Goal: Share content: Share content

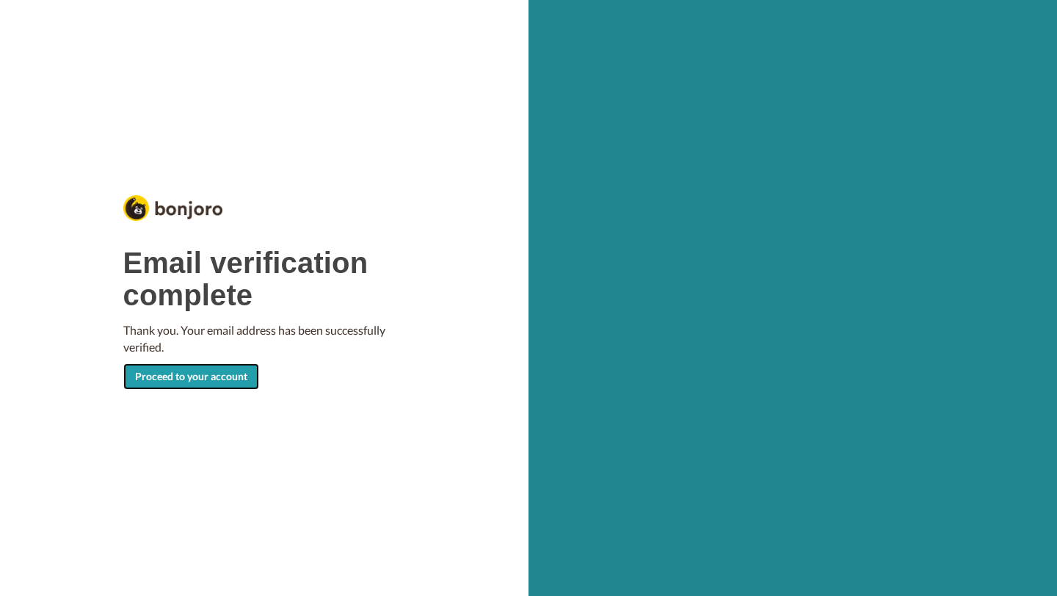
click at [151, 369] on link "Proceed to your account" at bounding box center [191, 376] width 136 height 26
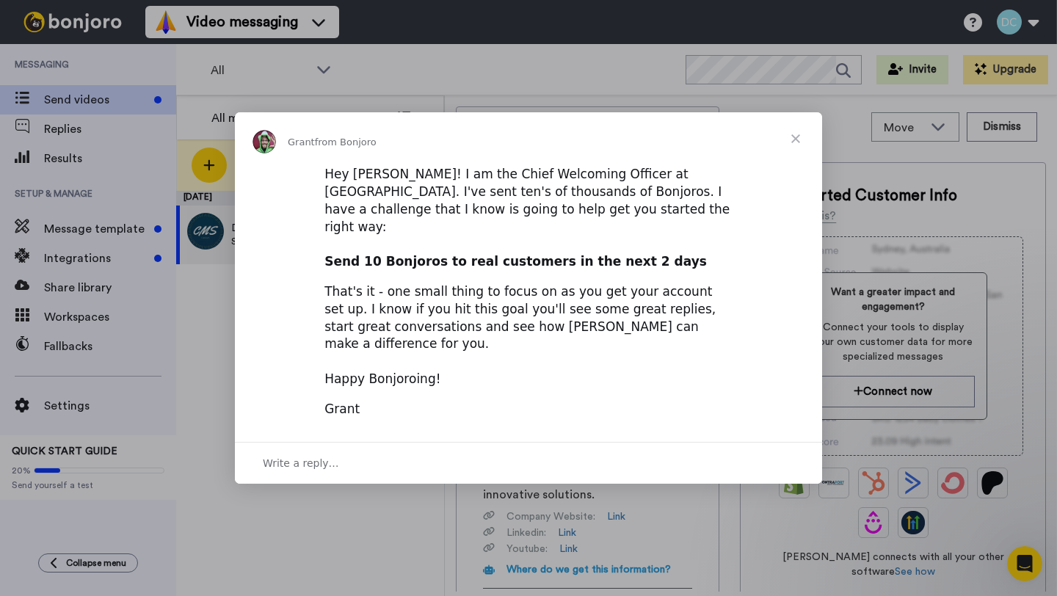
click at [800, 162] on span "Close" at bounding box center [796, 138] width 53 height 53
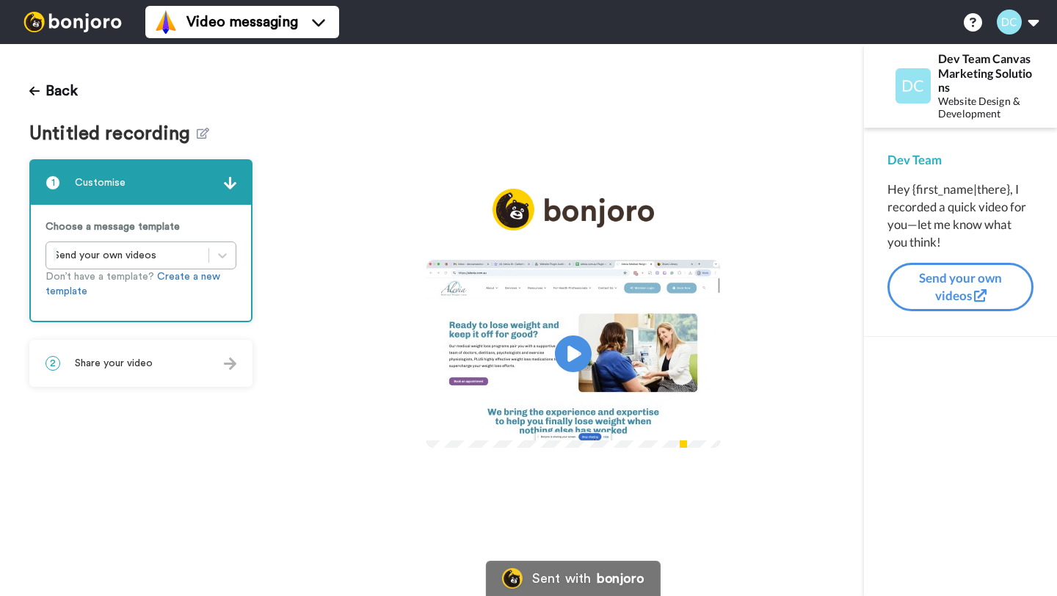
click at [444, 368] on video at bounding box center [574, 352] width 294 height 184
click at [181, 131] on span "Untitled recording" at bounding box center [112, 133] width 167 height 21
click at [187, 131] on span "Untitled recording" at bounding box center [112, 133] width 167 height 21
click at [200, 131] on icon at bounding box center [203, 133] width 12 height 11
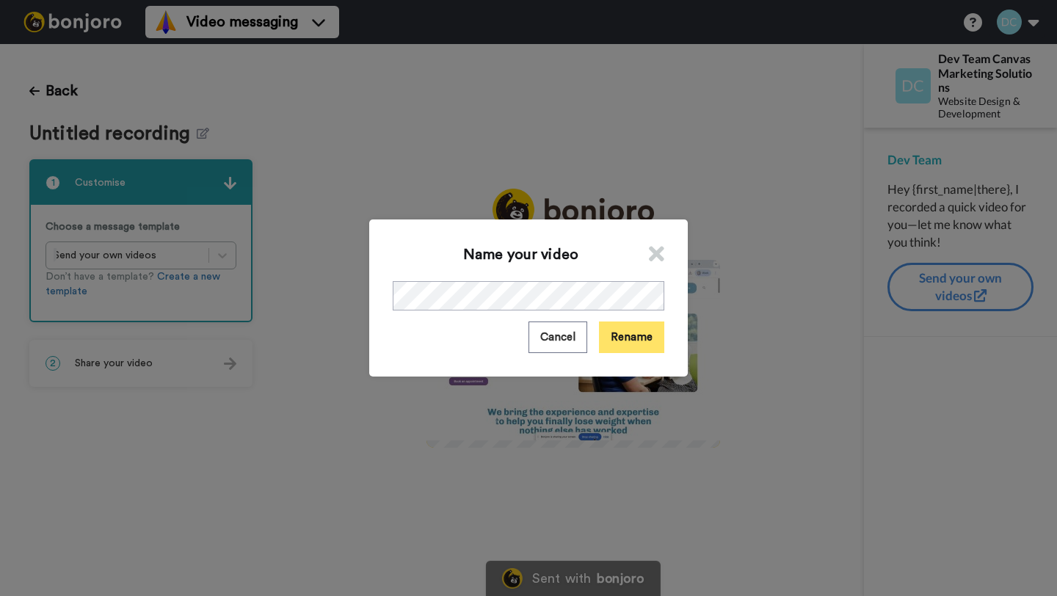
click at [634, 341] on button "Rename" at bounding box center [631, 338] width 65 height 32
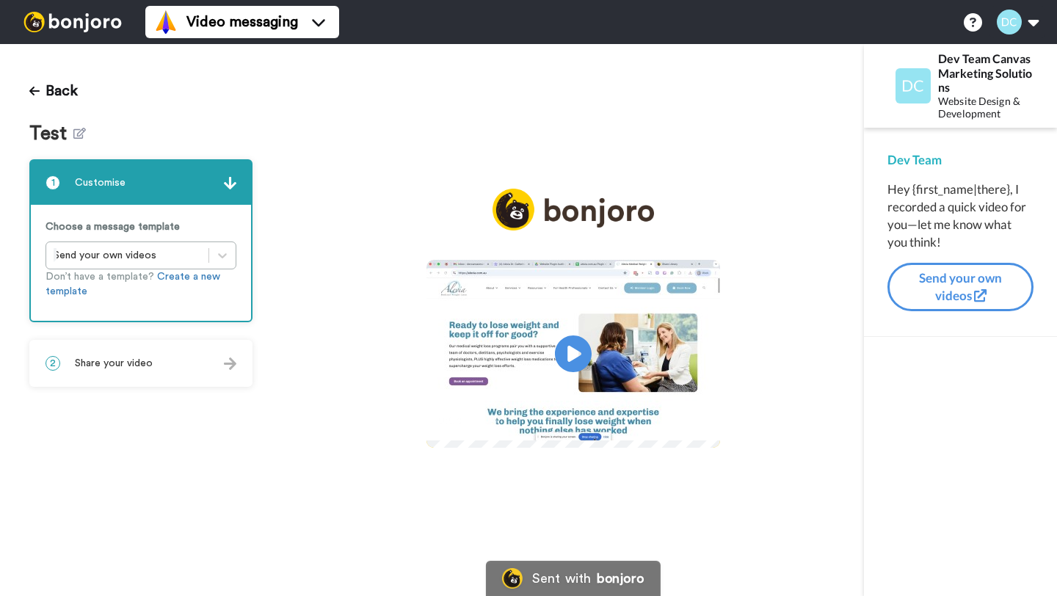
click at [820, 117] on div "Play/Pause 0:04 / 0:04" at bounding box center [573, 320] width 582 height 552
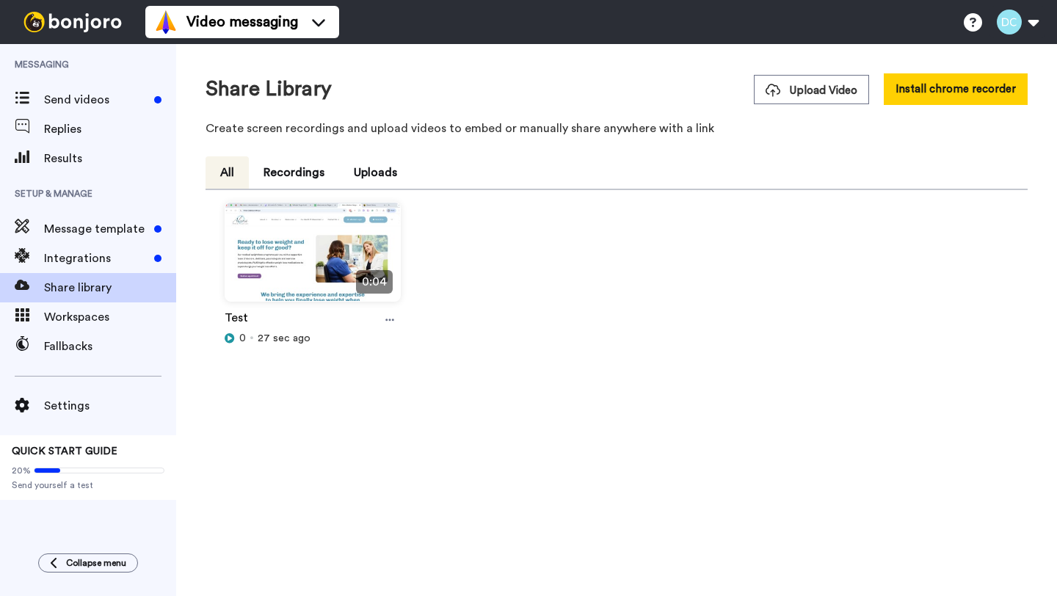
click at [544, 358] on div "0:04 Test 0 27 sec ago" at bounding box center [616, 298] width 811 height 192
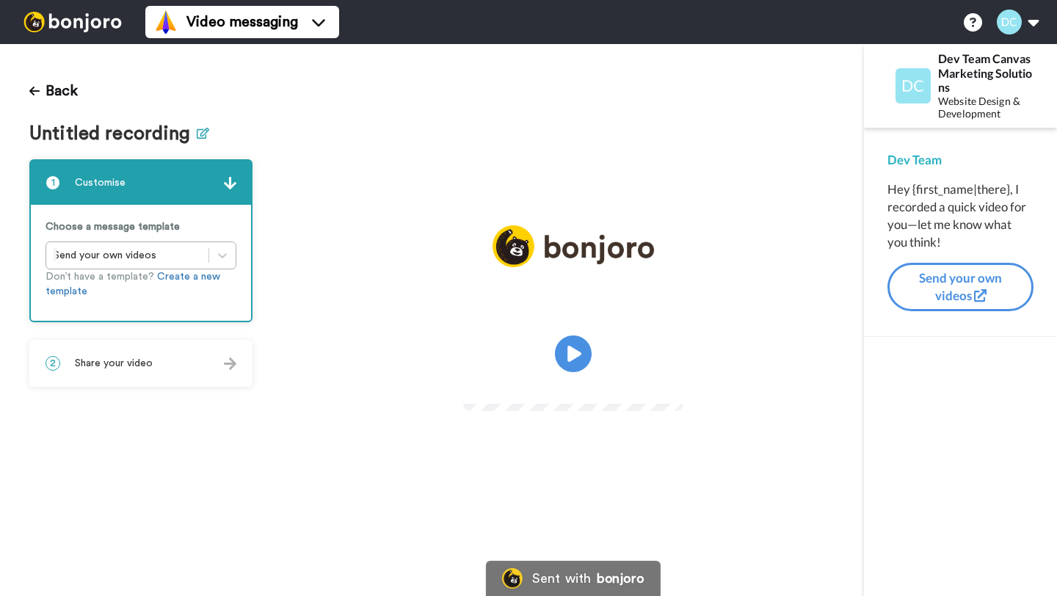
click at [197, 132] on icon at bounding box center [203, 133] width 12 height 11
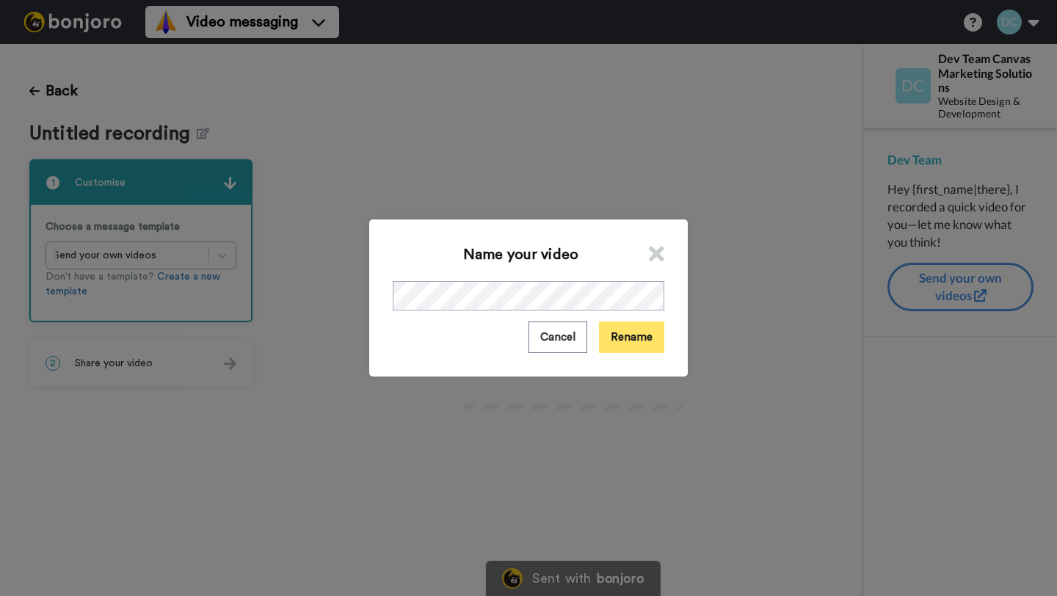
click at [612, 333] on button "Rename" at bounding box center [631, 338] width 65 height 32
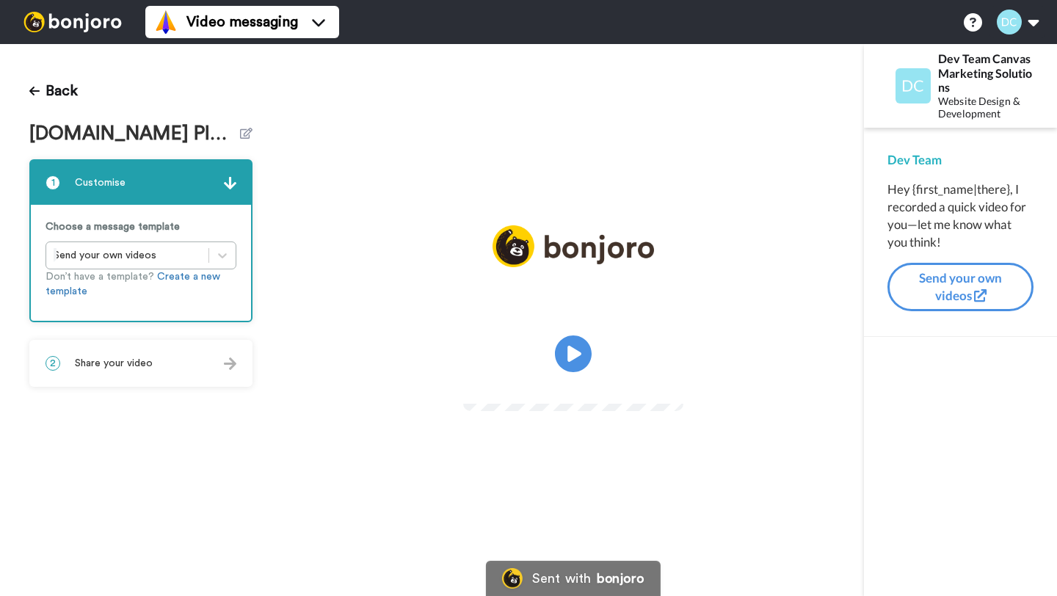
click at [504, 333] on video at bounding box center [573, 352] width 220 height 110
click at [126, 366] on span "Share your video" at bounding box center [114, 363] width 78 height 15
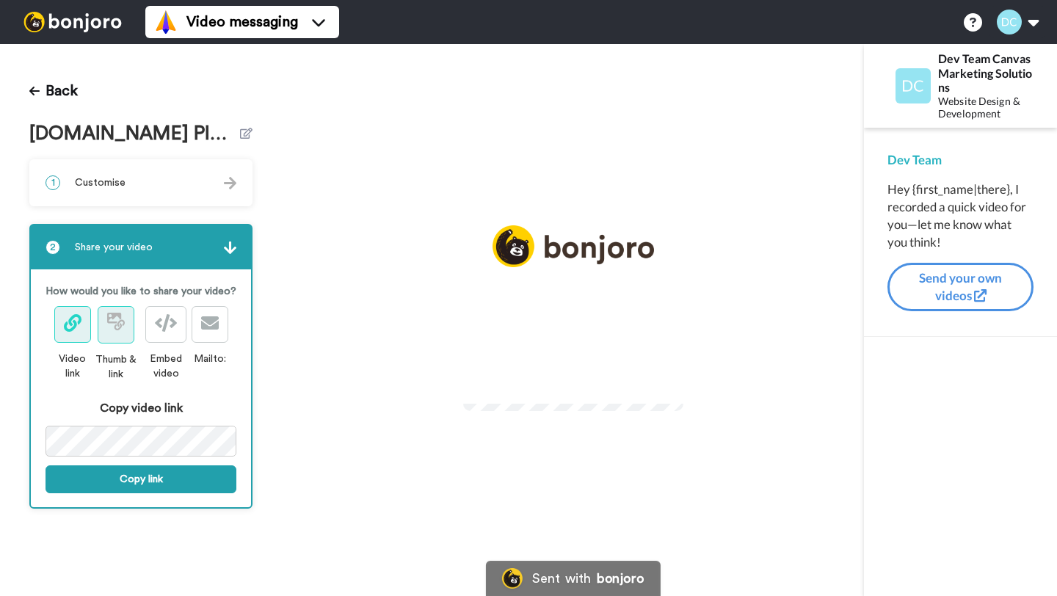
click at [115, 322] on icon at bounding box center [114, 318] width 14 height 10
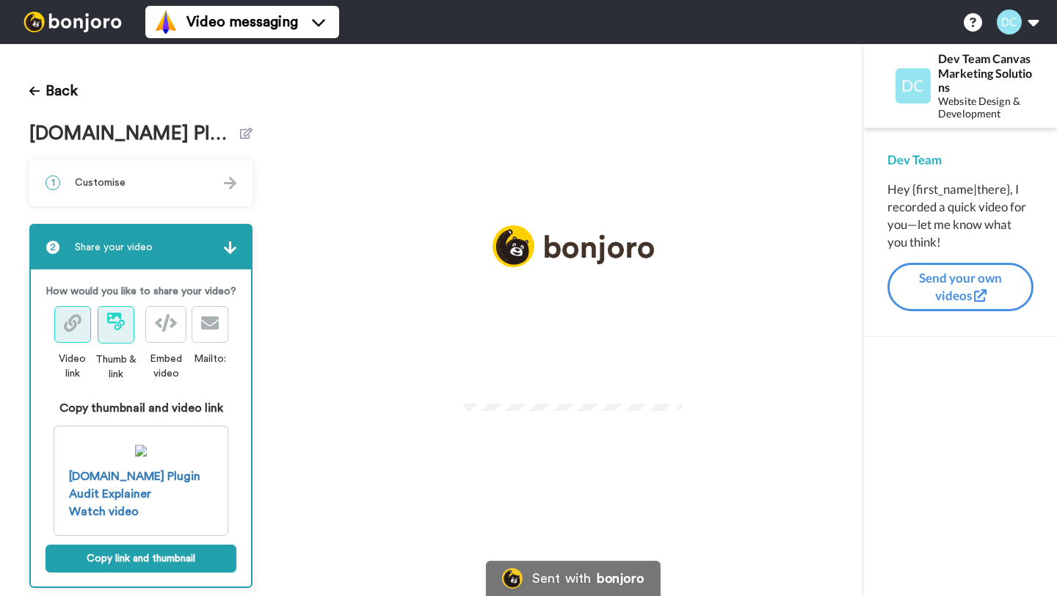
click at [70, 325] on icon at bounding box center [73, 323] width 18 height 18
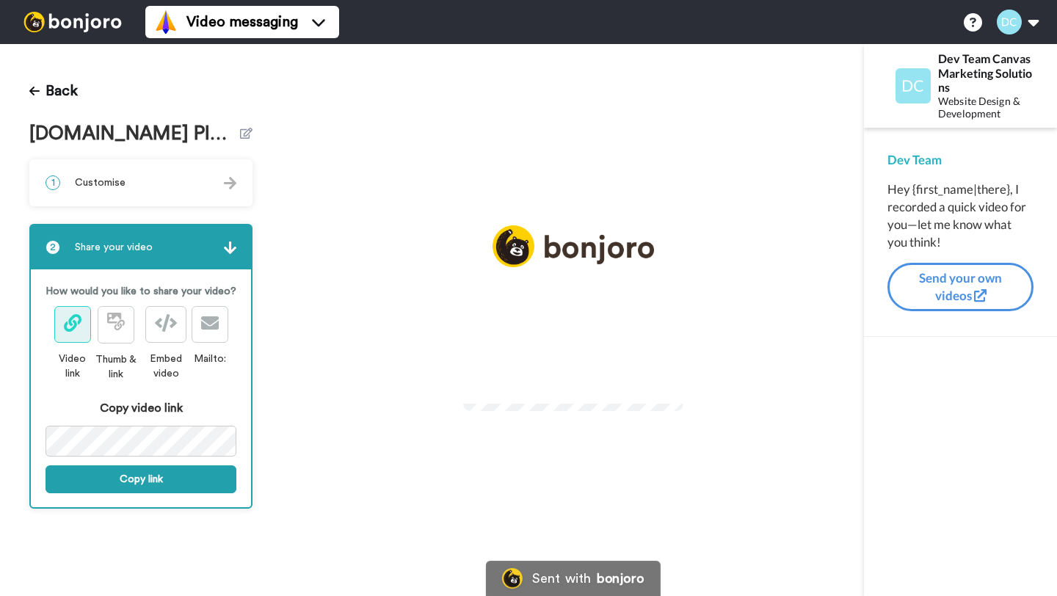
click at [414, 106] on div "Play/Pause" at bounding box center [573, 320] width 582 height 552
click at [463, 370] on video at bounding box center [573, 352] width 220 height 110
click at [53, 91] on button "Back" at bounding box center [53, 90] width 48 height 35
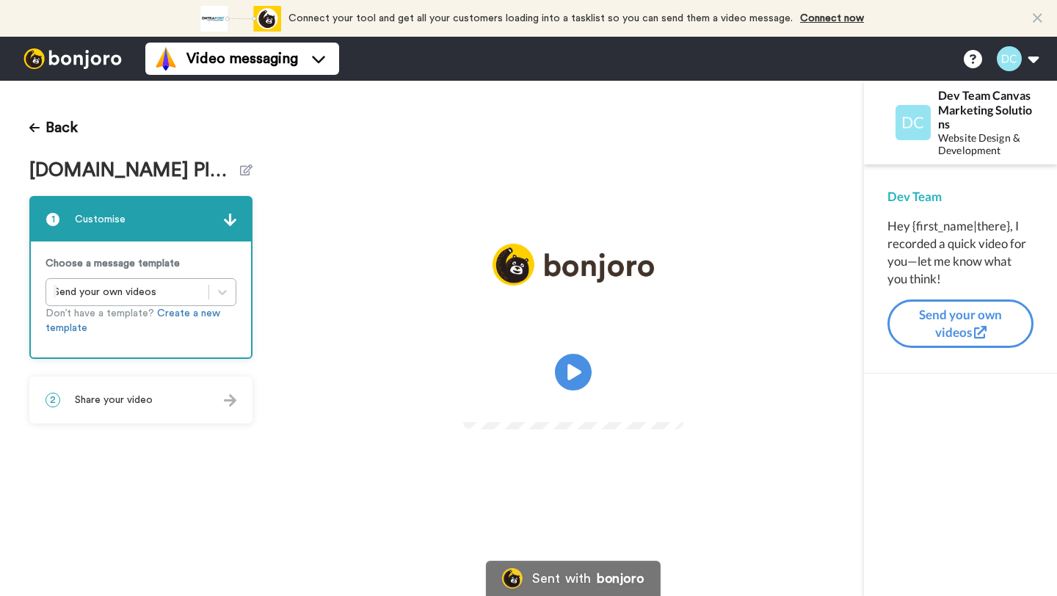
click at [95, 170] on span "[DOMAIN_NAME] Plugin Audit Explainer" at bounding box center [134, 170] width 211 height 21
click at [252, 168] on icon at bounding box center [246, 169] width 12 height 11
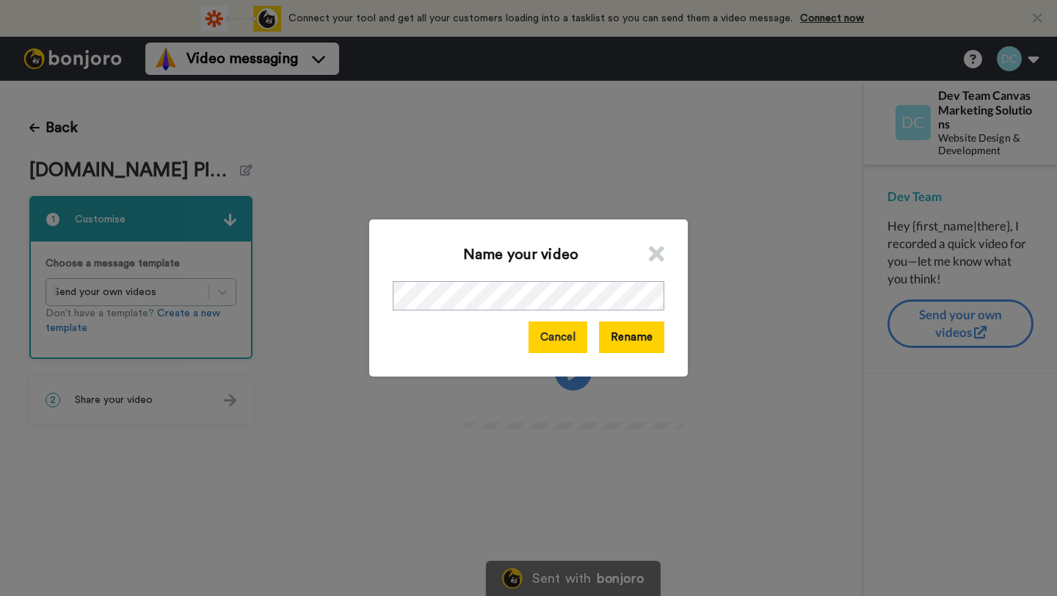
click at [563, 343] on button "Cancel" at bounding box center [558, 338] width 59 height 32
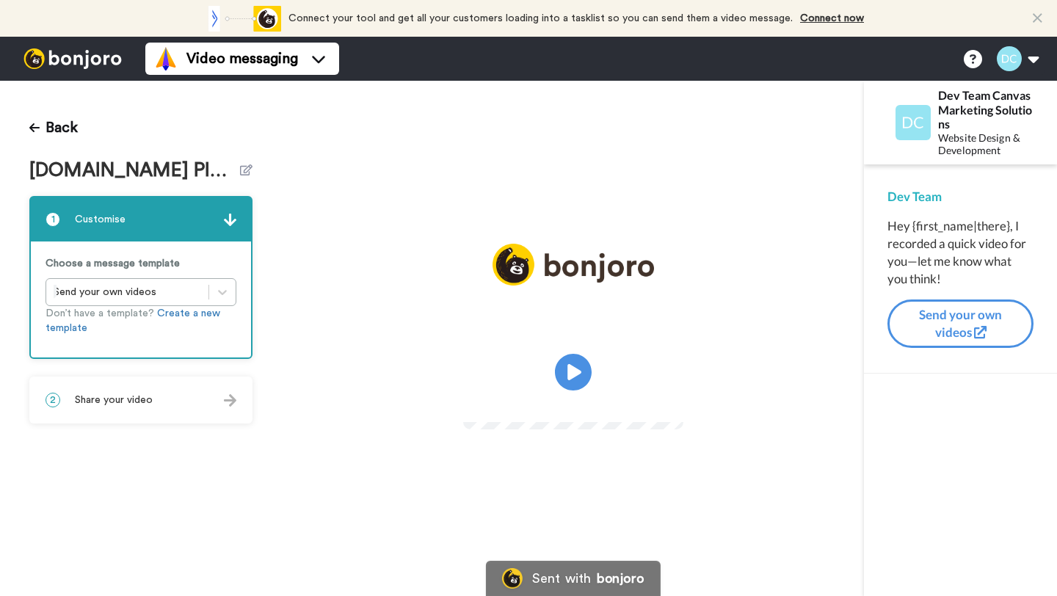
click at [496, 315] on video at bounding box center [573, 370] width 220 height 110
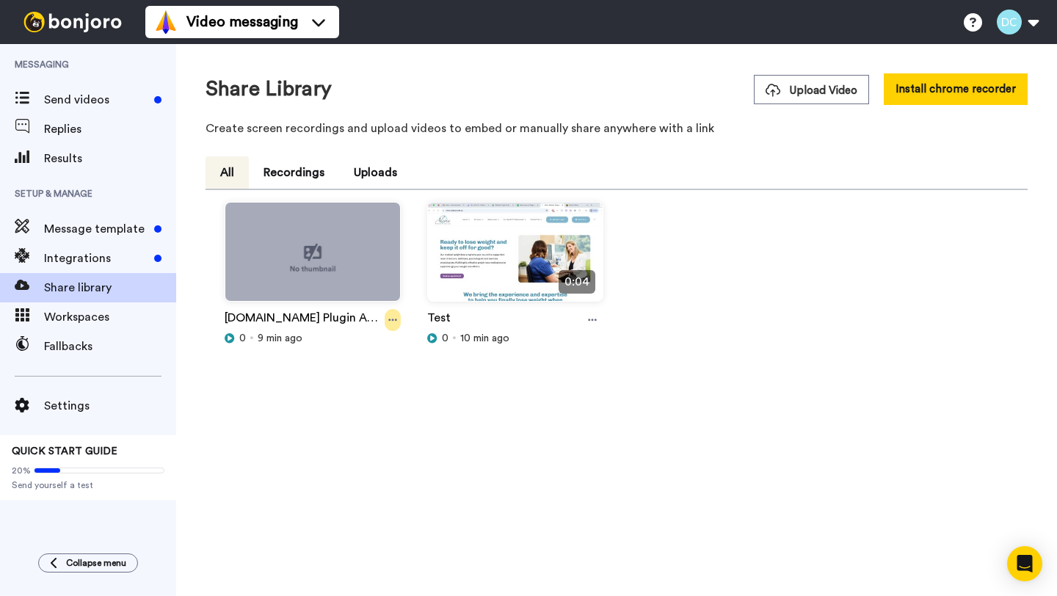
click at [389, 323] on icon at bounding box center [392, 320] width 9 height 10
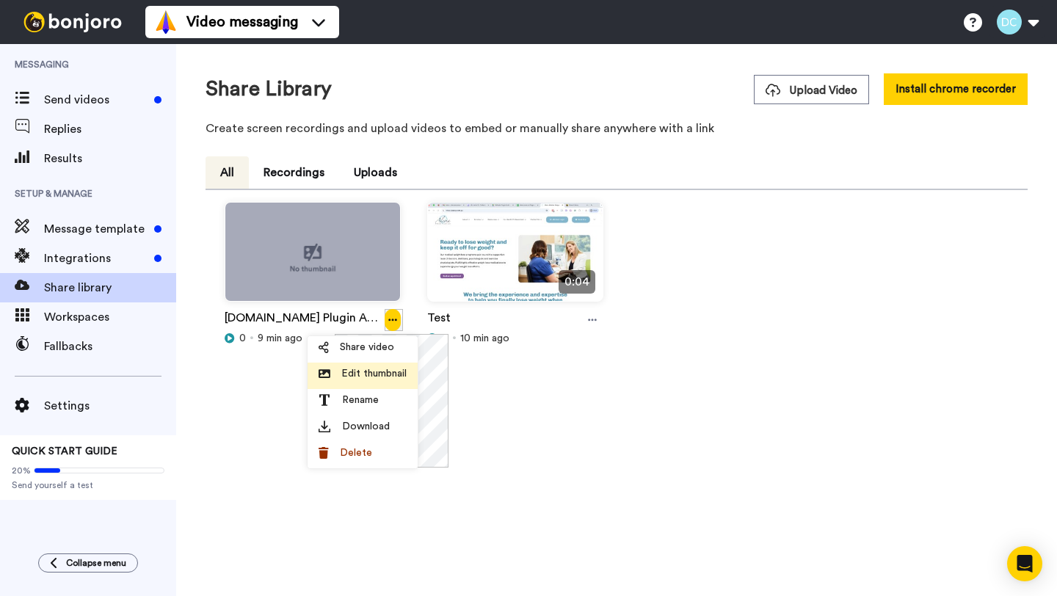
click at [362, 383] on li "Edit thumbnail" at bounding box center [363, 376] width 110 height 26
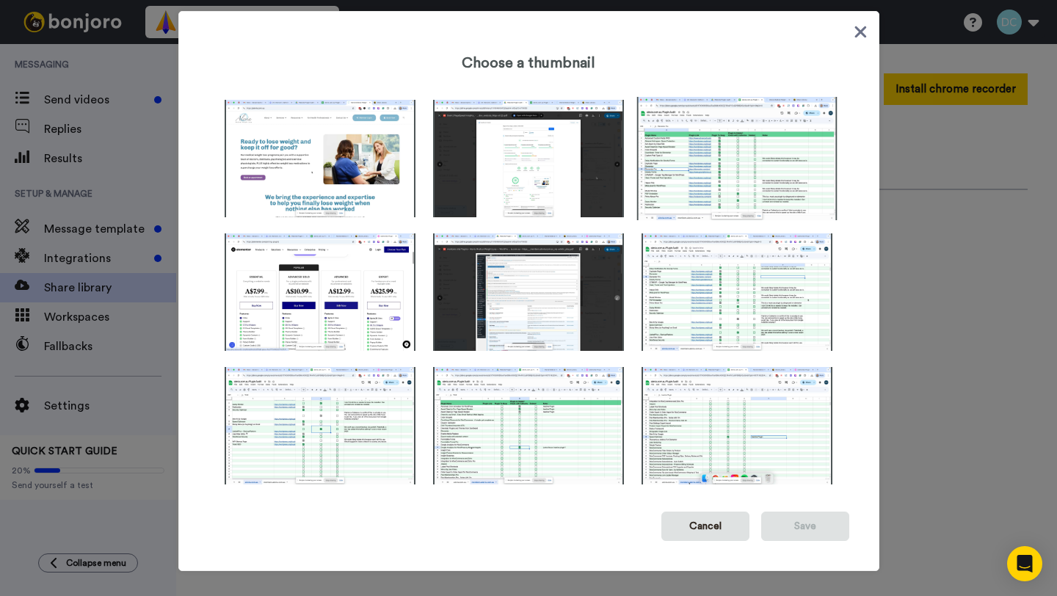
click at [712, 146] on img at bounding box center [737, 158] width 200 height 123
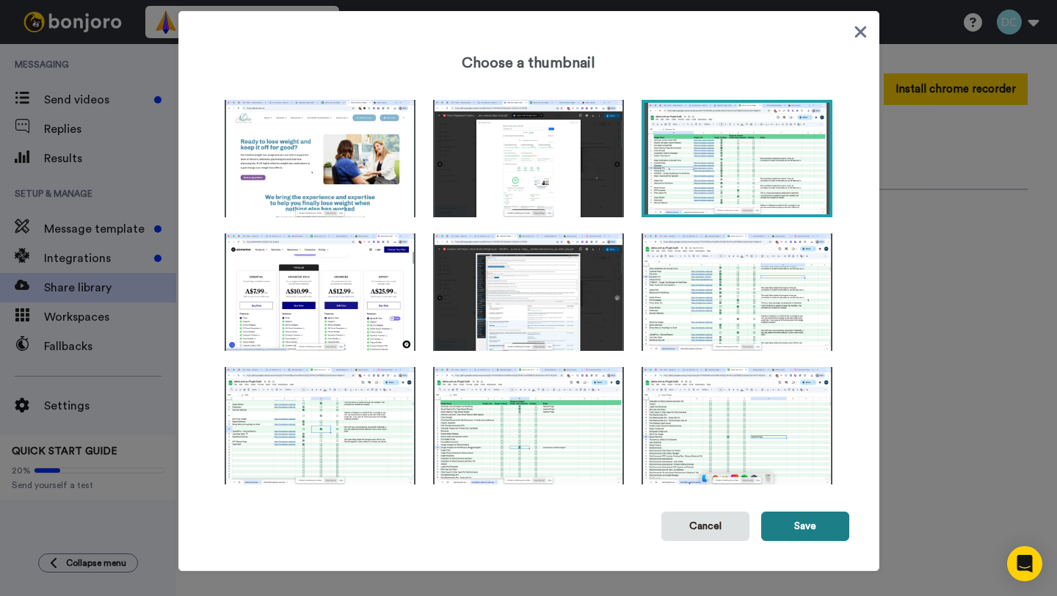
click at [797, 530] on button "Save" at bounding box center [805, 526] width 88 height 29
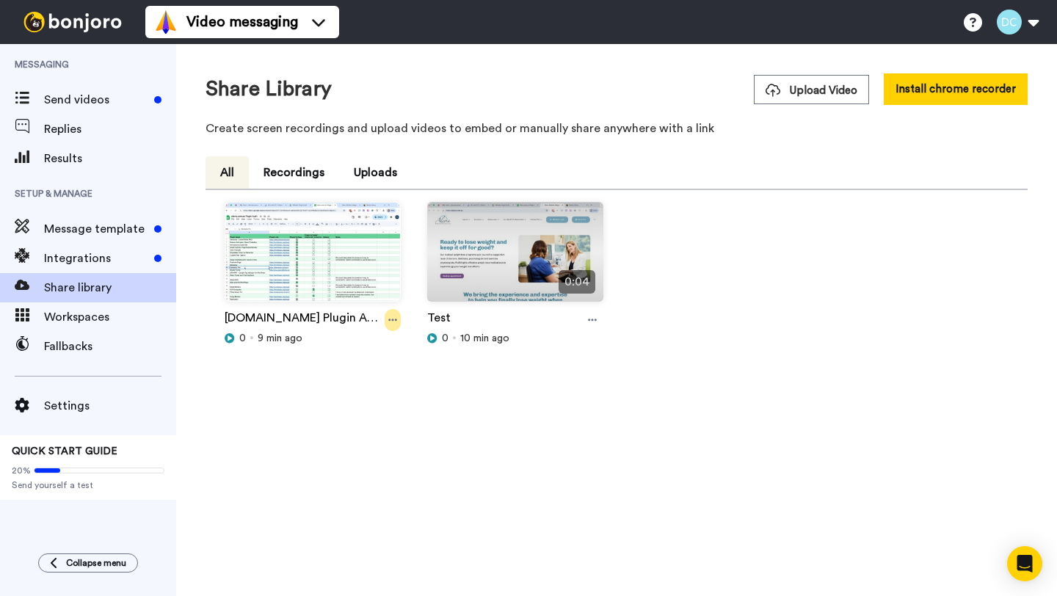
click at [387, 325] on div at bounding box center [393, 320] width 16 height 22
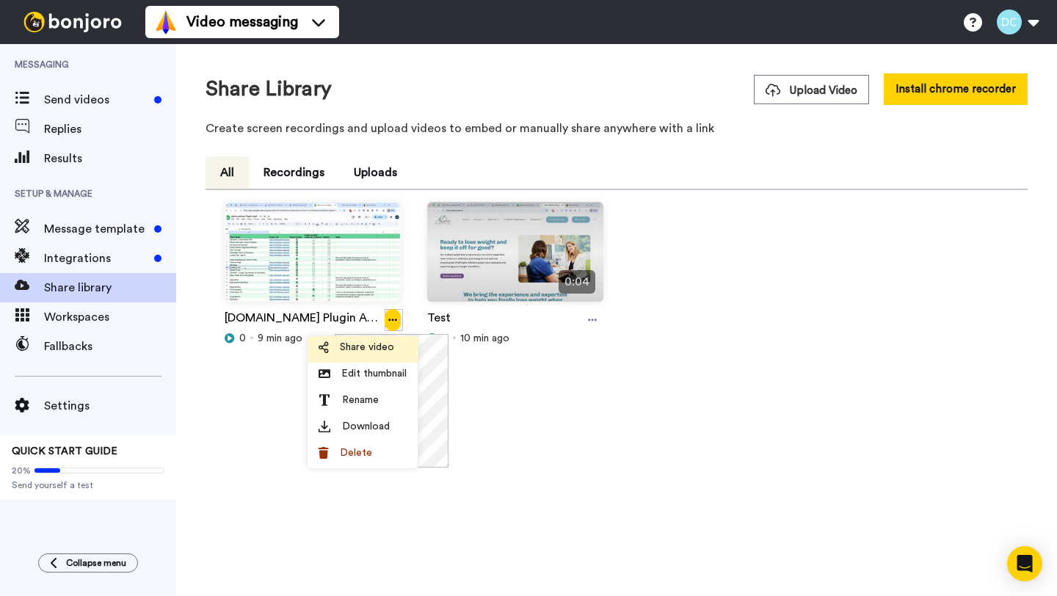
click at [367, 357] on li "Share video" at bounding box center [363, 349] width 110 height 26
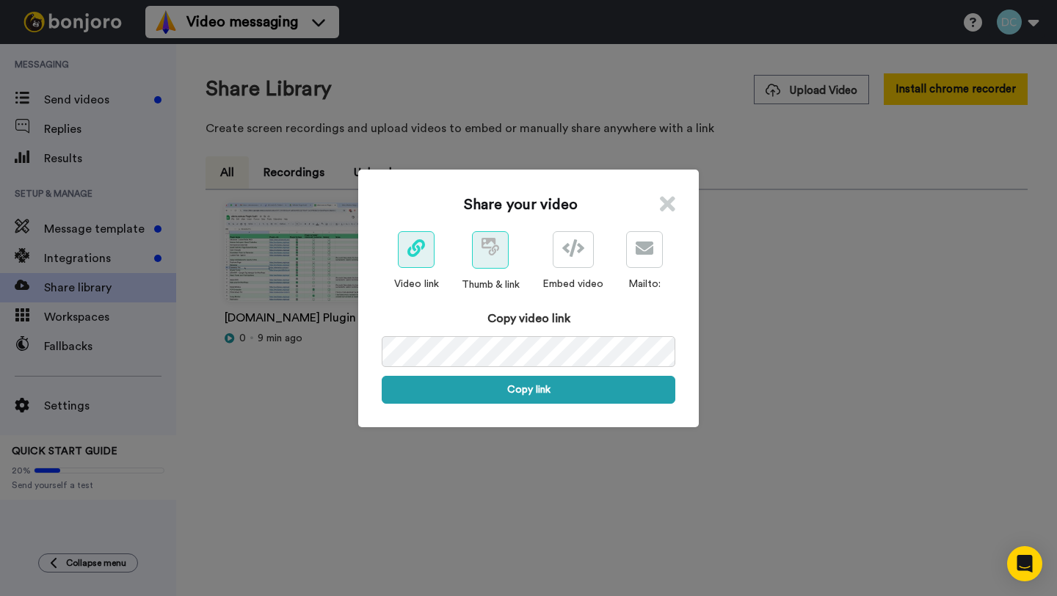
click at [499, 260] on button at bounding box center [490, 249] width 37 height 37
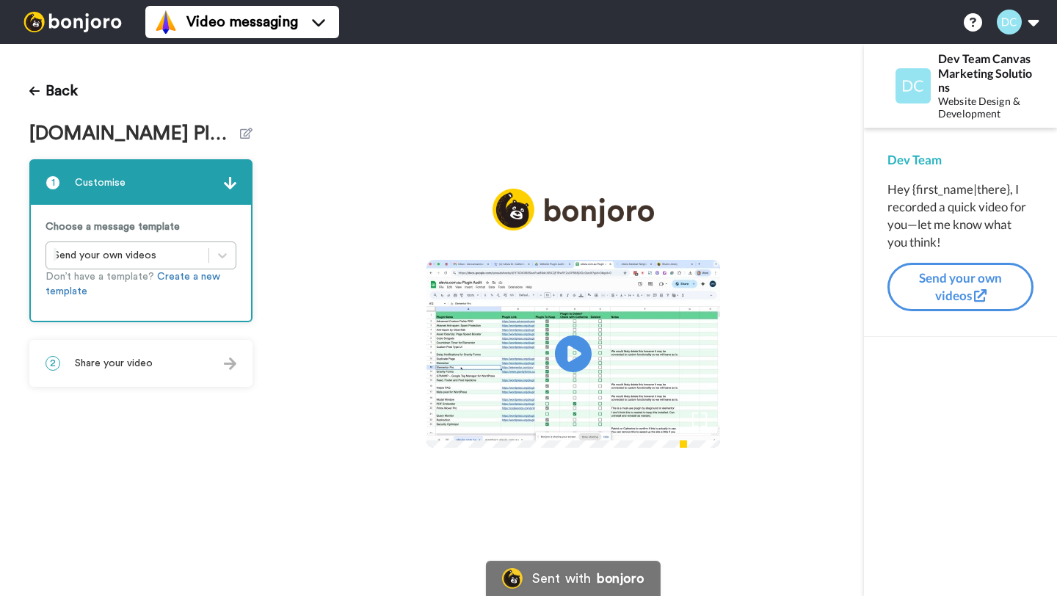
click at [140, 365] on span "Share your video" at bounding box center [114, 363] width 78 height 15
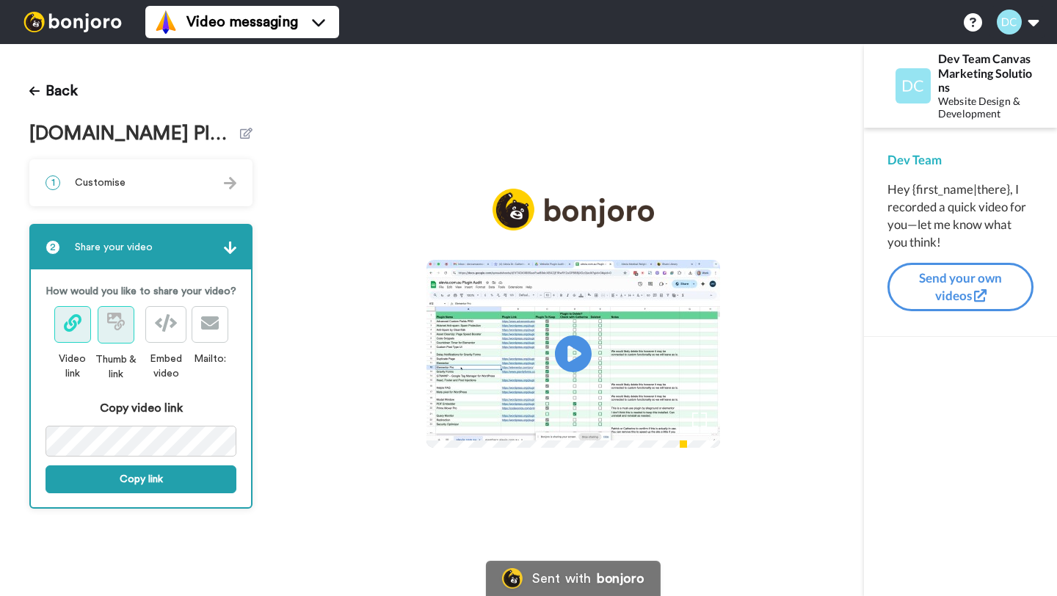
click at [114, 327] on icon at bounding box center [116, 322] width 18 height 18
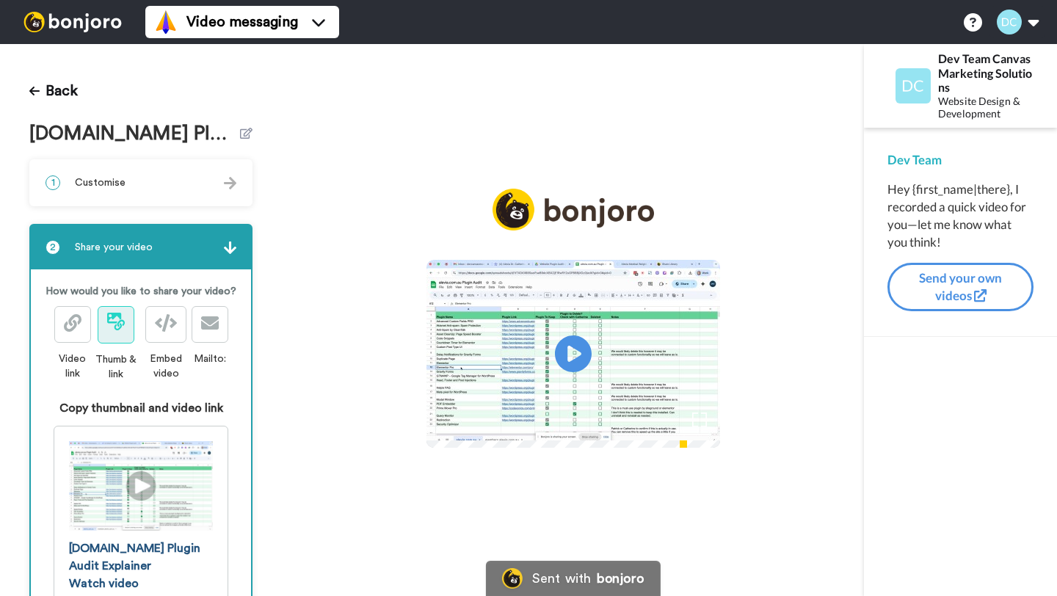
scroll to position [93, 0]
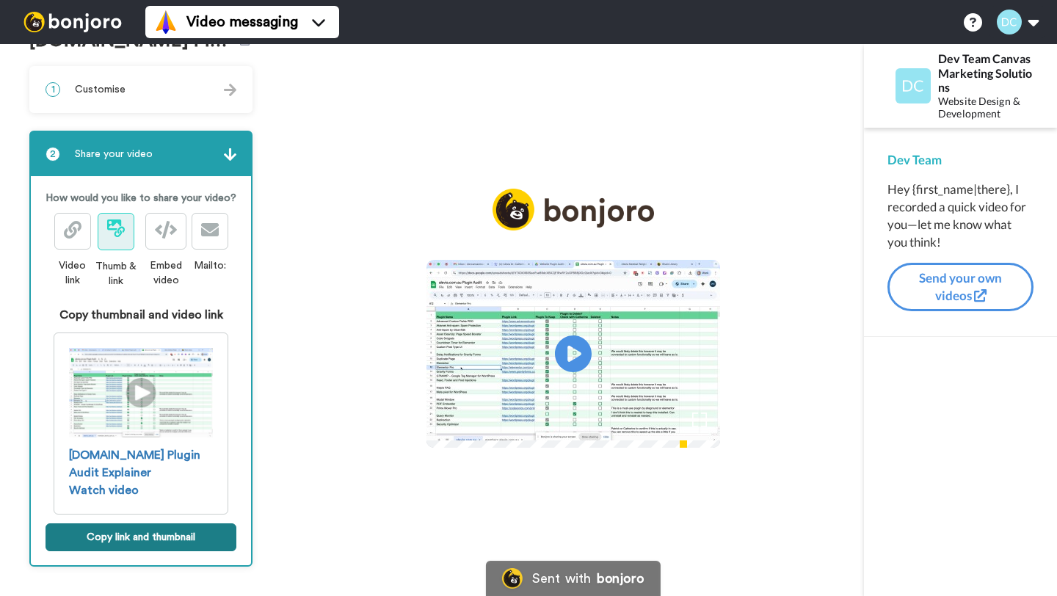
click at [136, 525] on button "Copy link and thumbnail" at bounding box center [141, 538] width 191 height 28
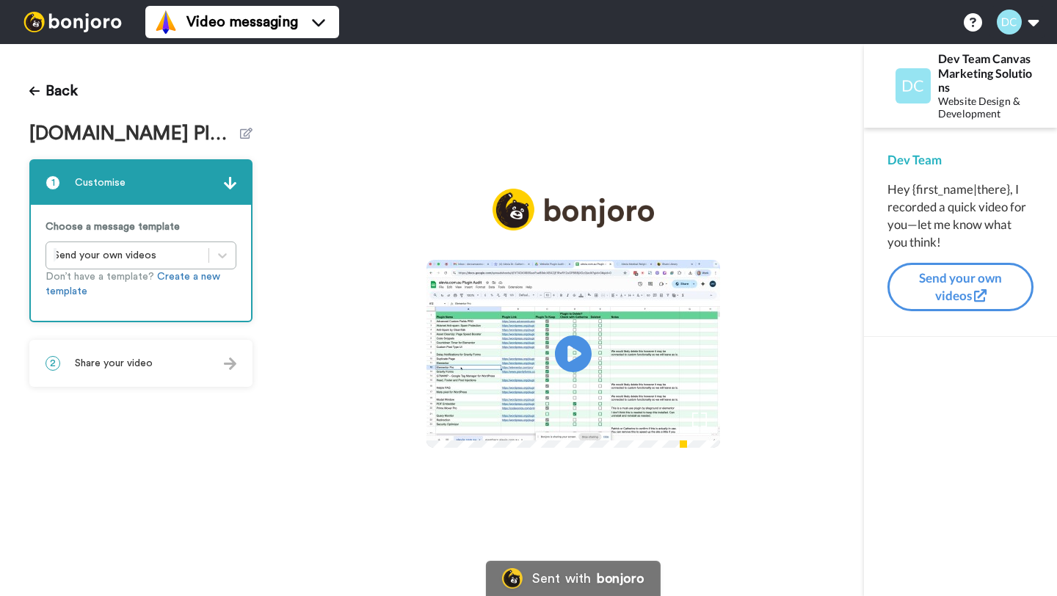
click at [466, 441] on div at bounding box center [574, 425] width 294 height 31
click at [602, 320] on video at bounding box center [574, 352] width 294 height 184
click at [427, 339] on video at bounding box center [574, 352] width 294 height 184
click at [103, 364] on span "Share your video" at bounding box center [114, 363] width 78 height 15
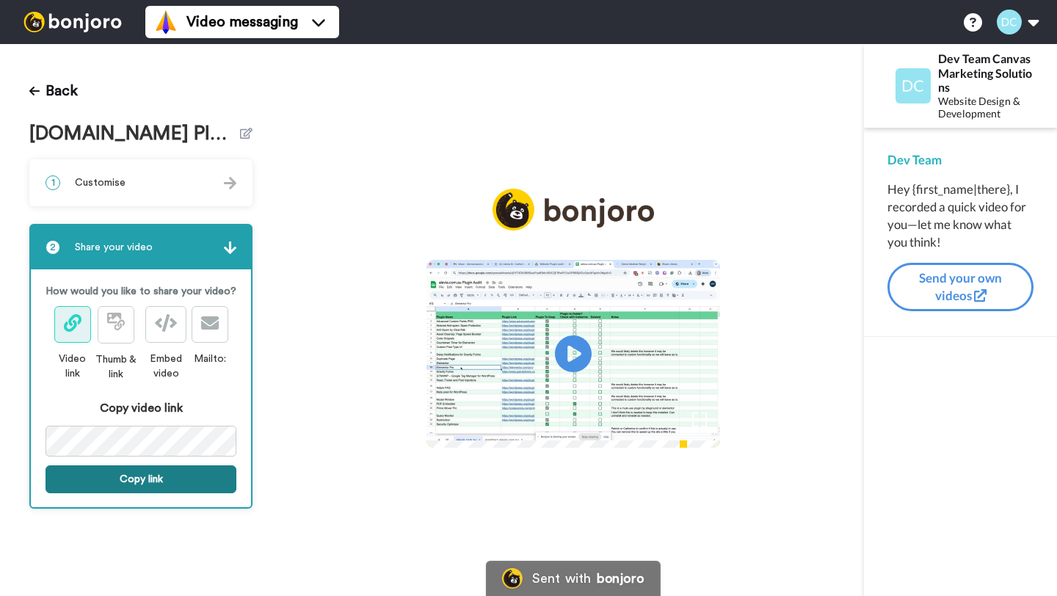
click at [114, 474] on button "Copy link" at bounding box center [141, 480] width 191 height 28
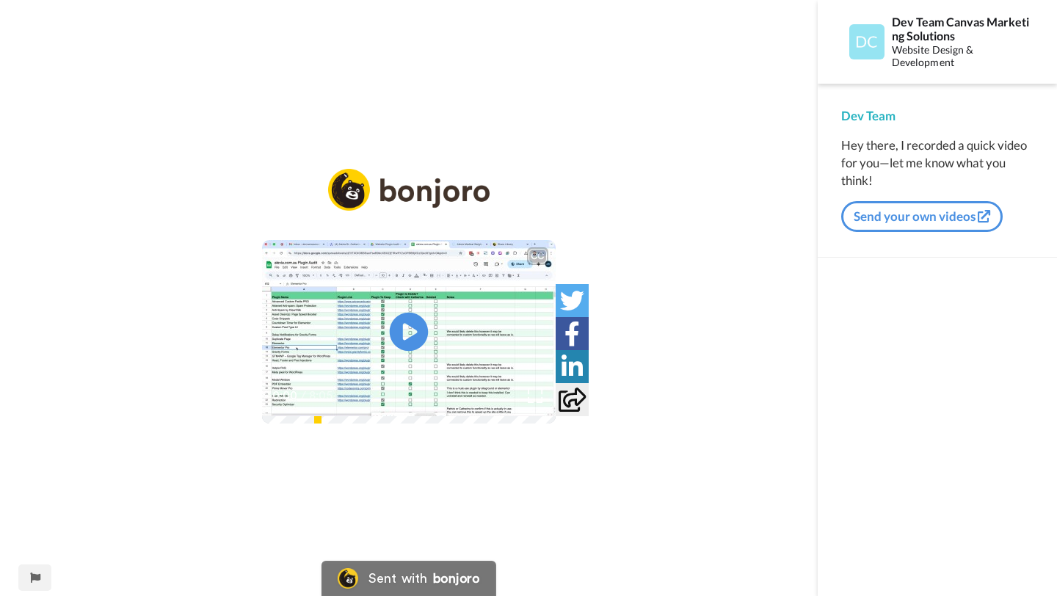
click at [402, 323] on icon at bounding box center [409, 332] width 39 height 39
click at [475, 401] on video at bounding box center [409, 332] width 294 height 184
click at [355, 303] on video at bounding box center [409, 332] width 294 height 184
click at [283, 416] on div "0:01 / 8:05" at bounding box center [409, 401] width 294 height 31
click at [330, 412] on video at bounding box center [409, 332] width 294 height 184
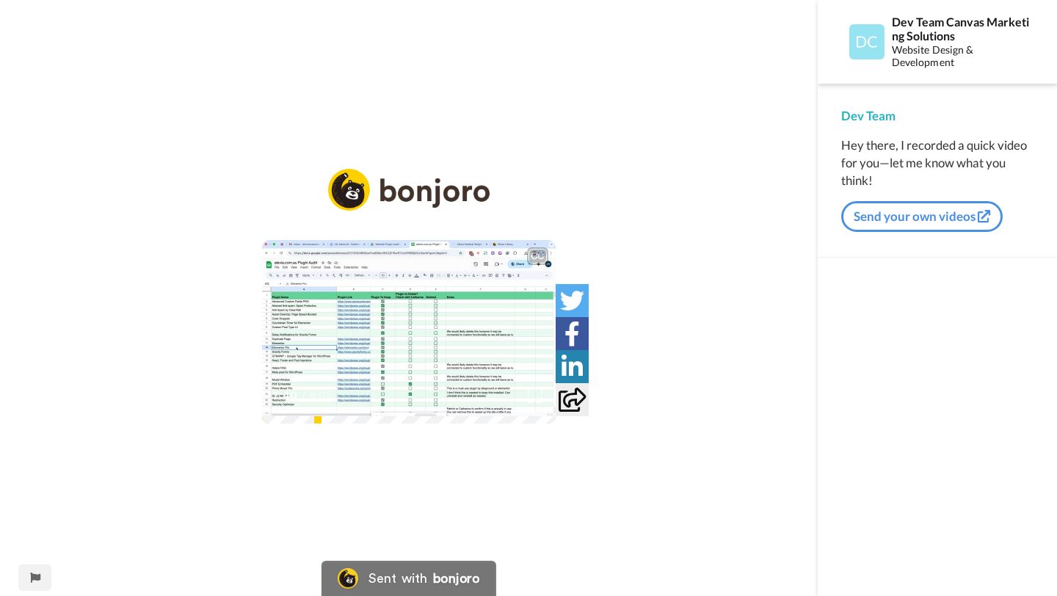
click at [478, 376] on video at bounding box center [409, 332] width 294 height 184
